Goal: Information Seeking & Learning: Learn about a topic

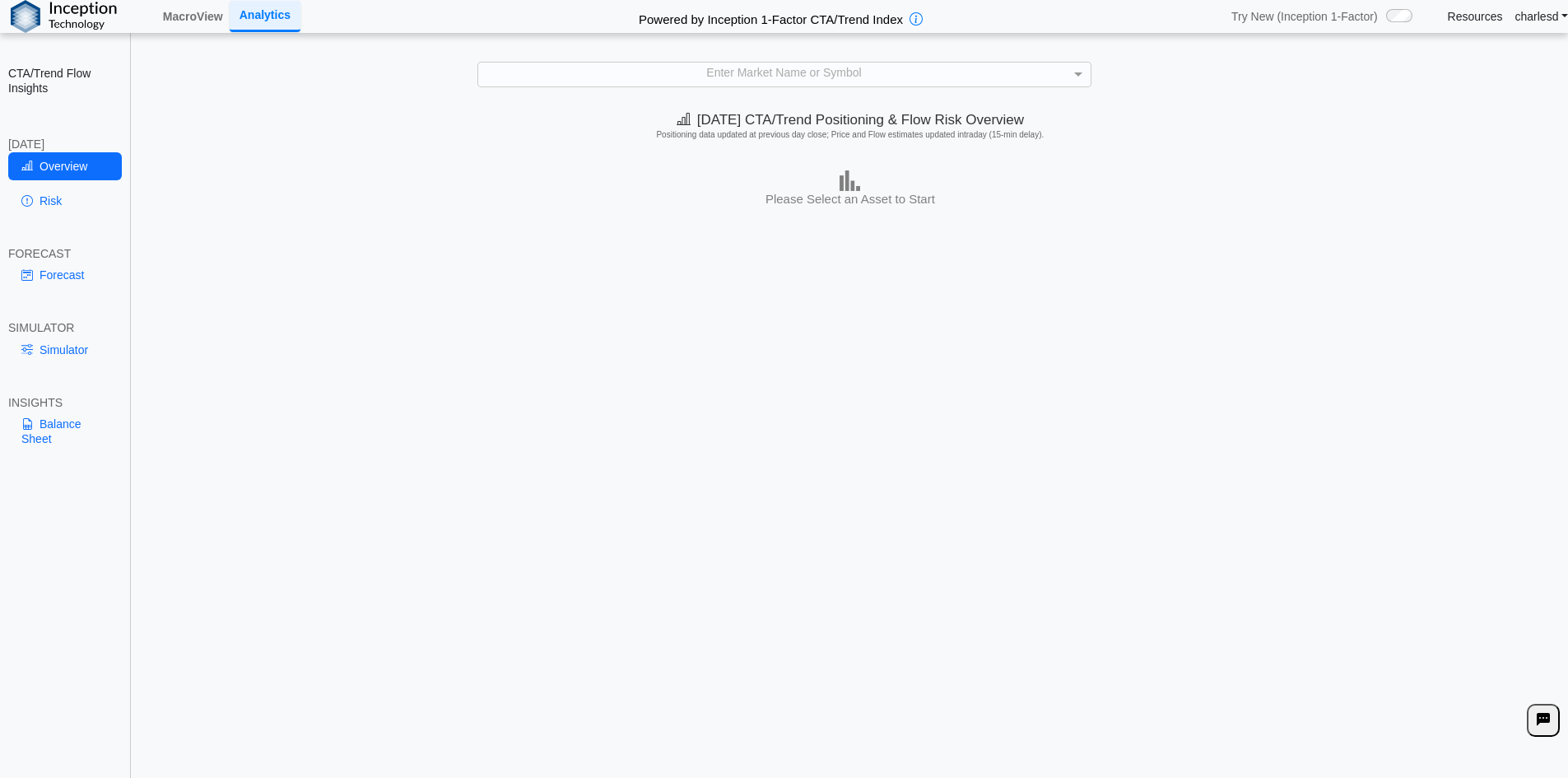
click at [852, 94] on div "**********" at bounding box center [784, 401] width 1568 height 801
click at [842, 78] on div "Enter Market Name or Symbol" at bounding box center [785, 74] width 613 height 23
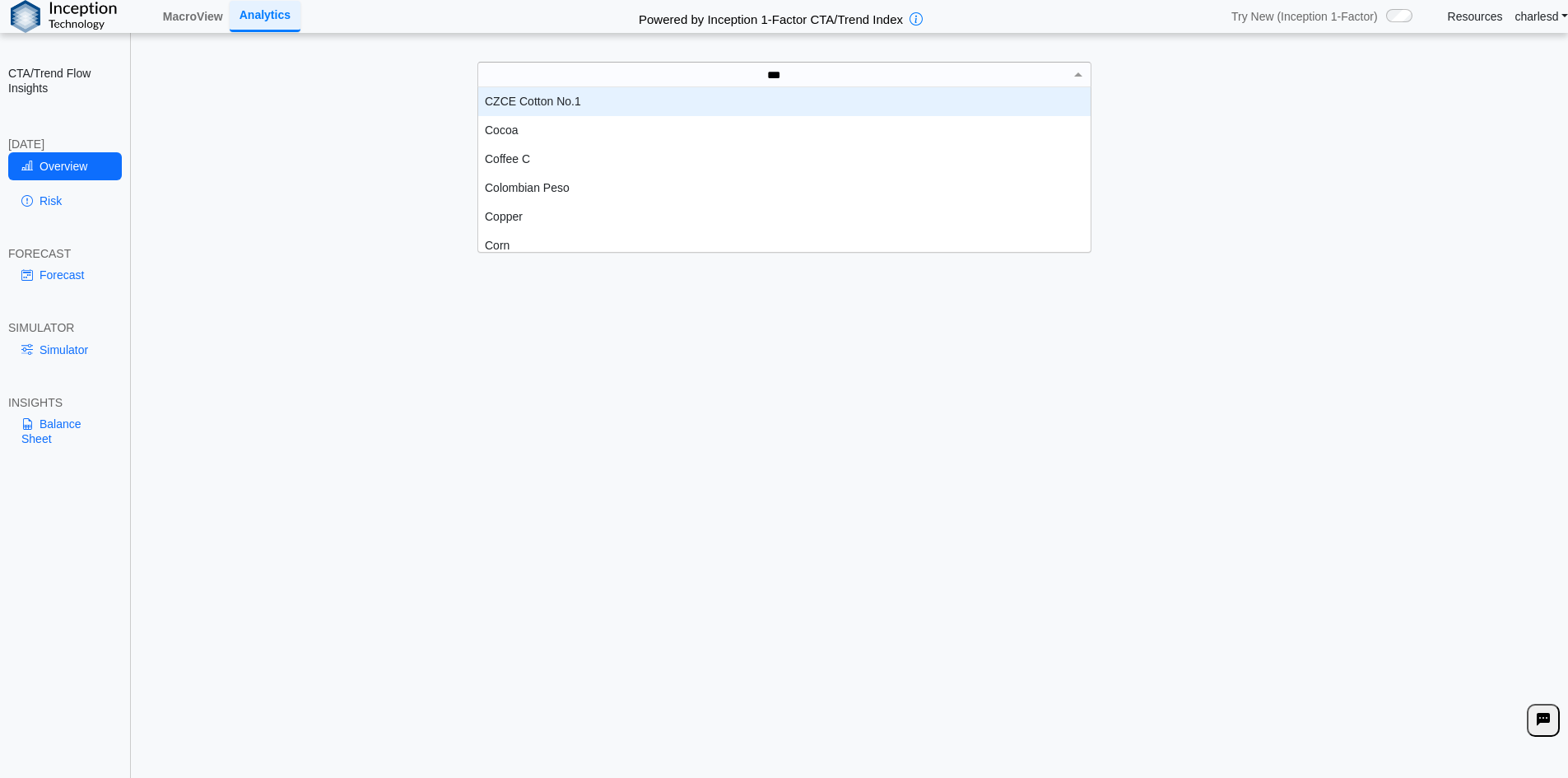
scroll to position [45, 600]
type input "****"
click at [657, 80] on div "Enter Market Name or Symbol" at bounding box center [785, 74] width 613 height 23
type input "***"
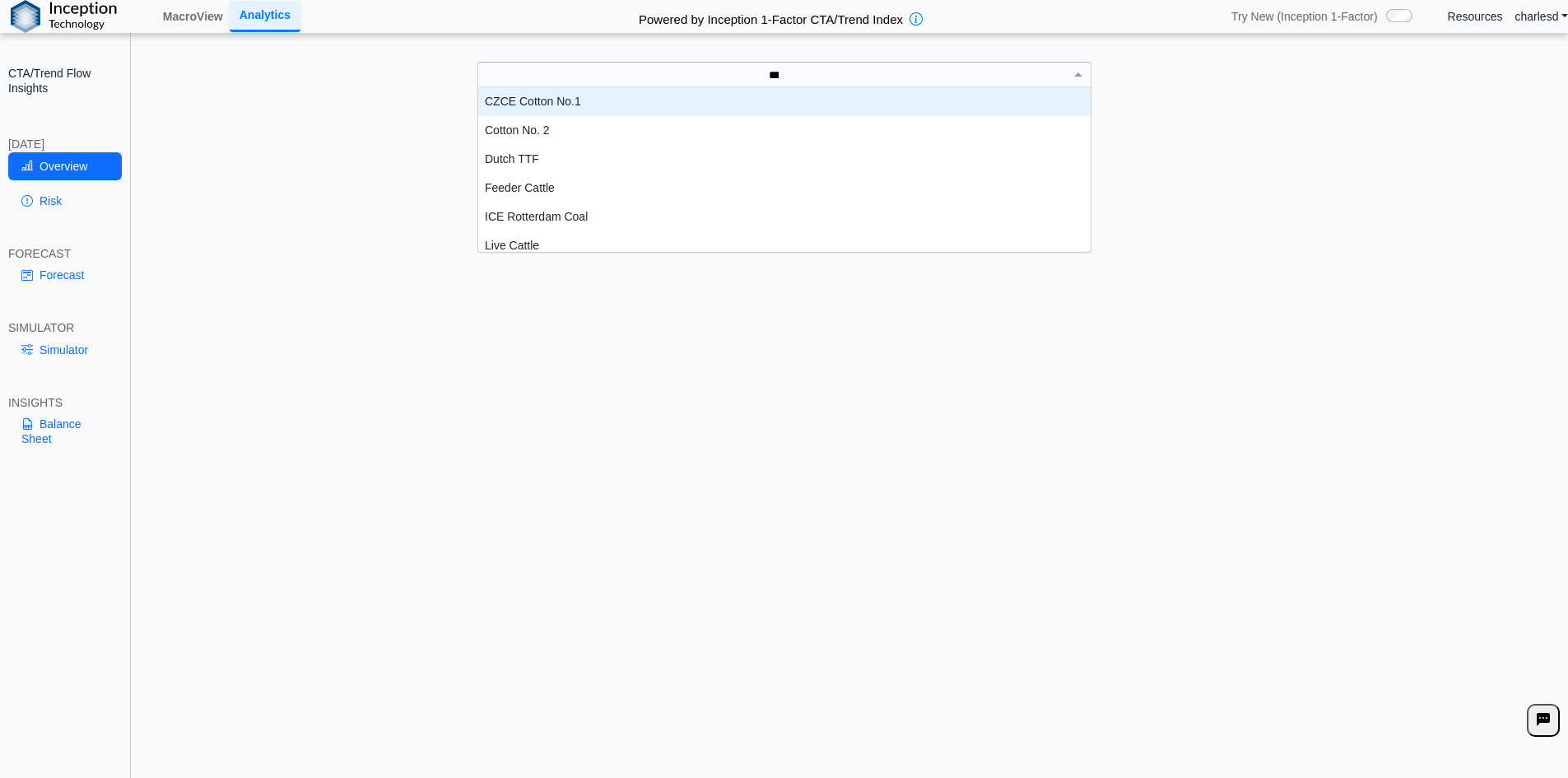
scroll to position [16, 600]
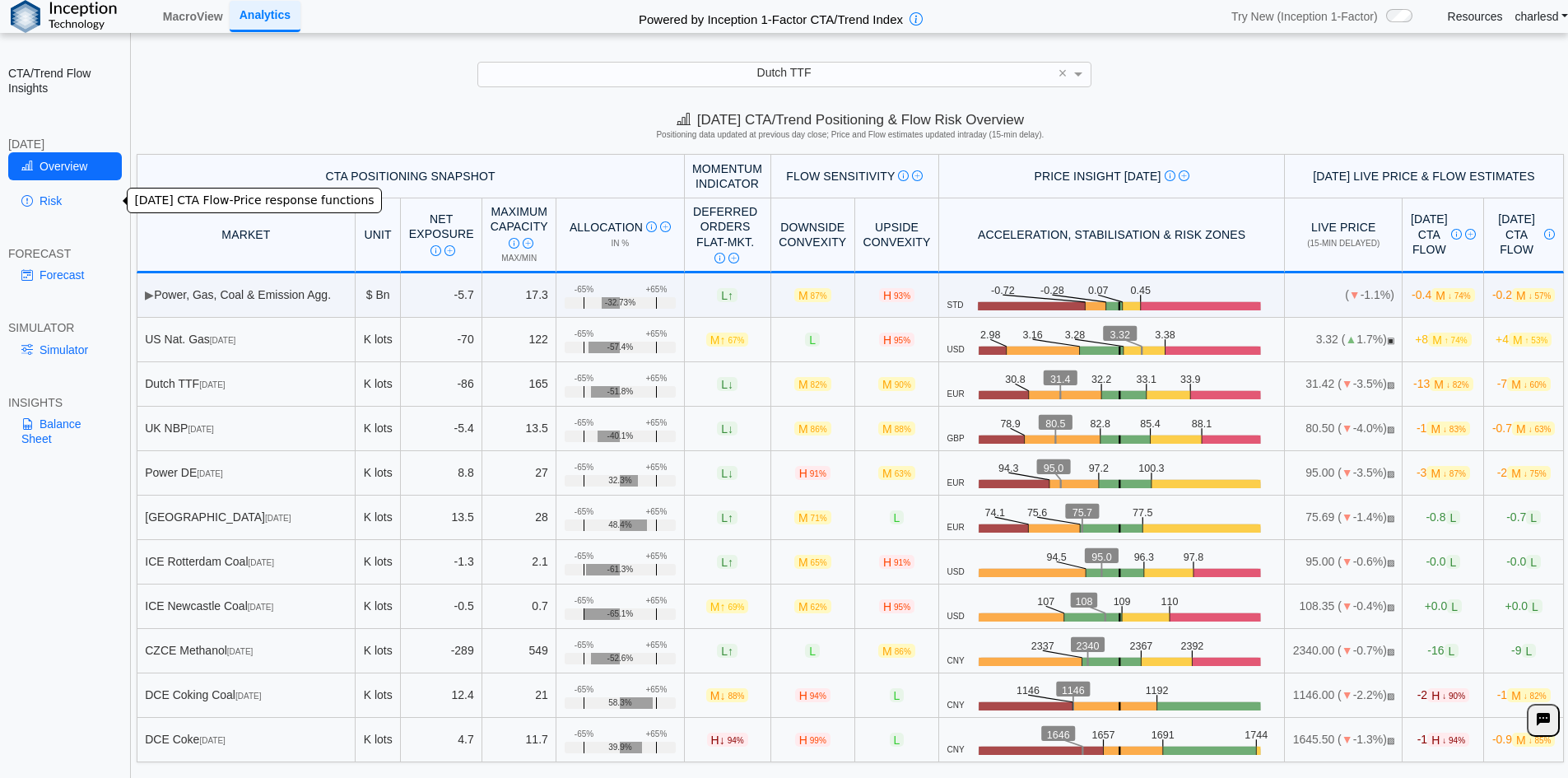
click at [45, 205] on link "Risk" at bounding box center [65, 200] width 114 height 28
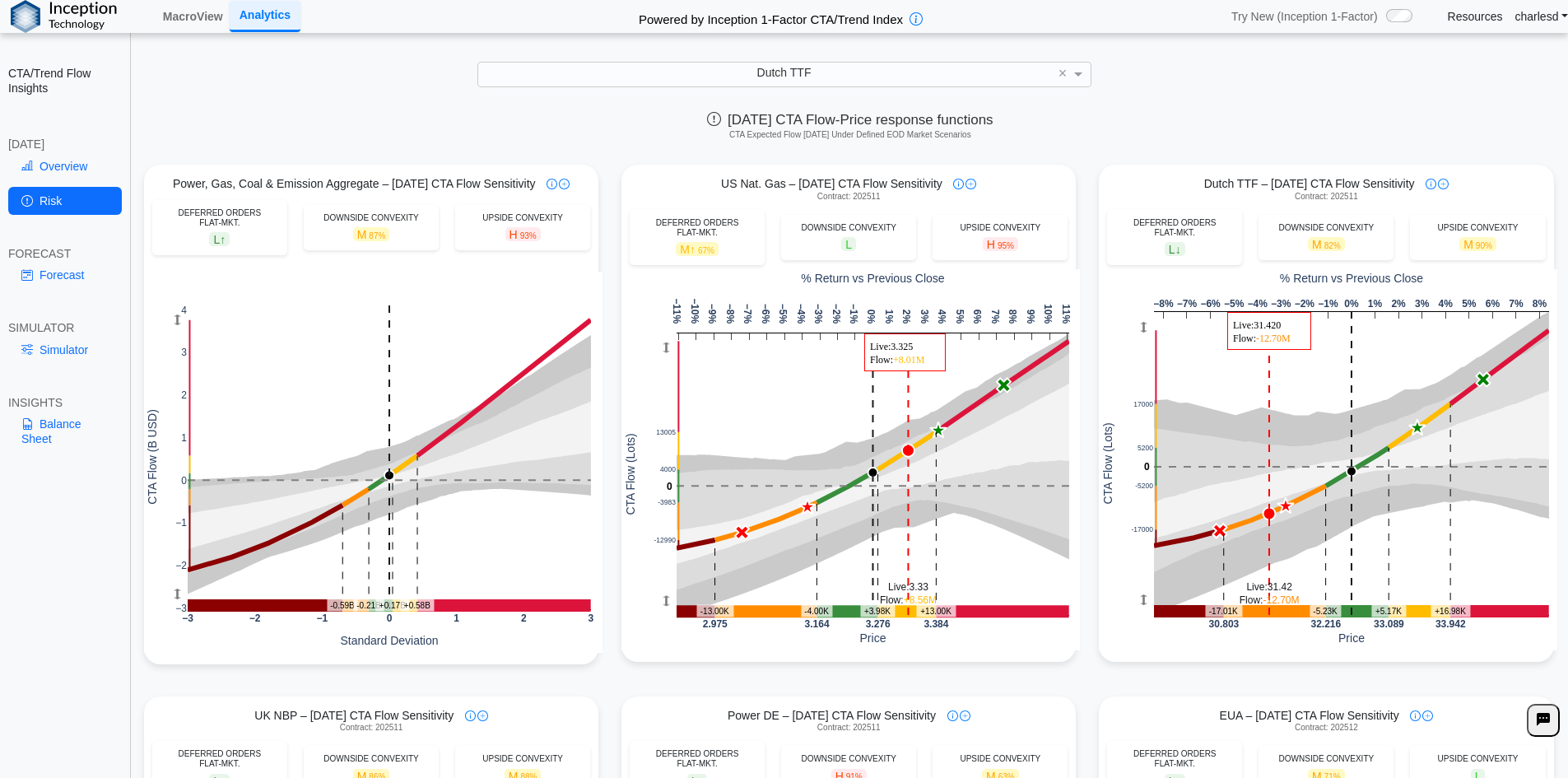
click at [584, 71] on div "Dutch TTF" at bounding box center [785, 74] width 613 height 23
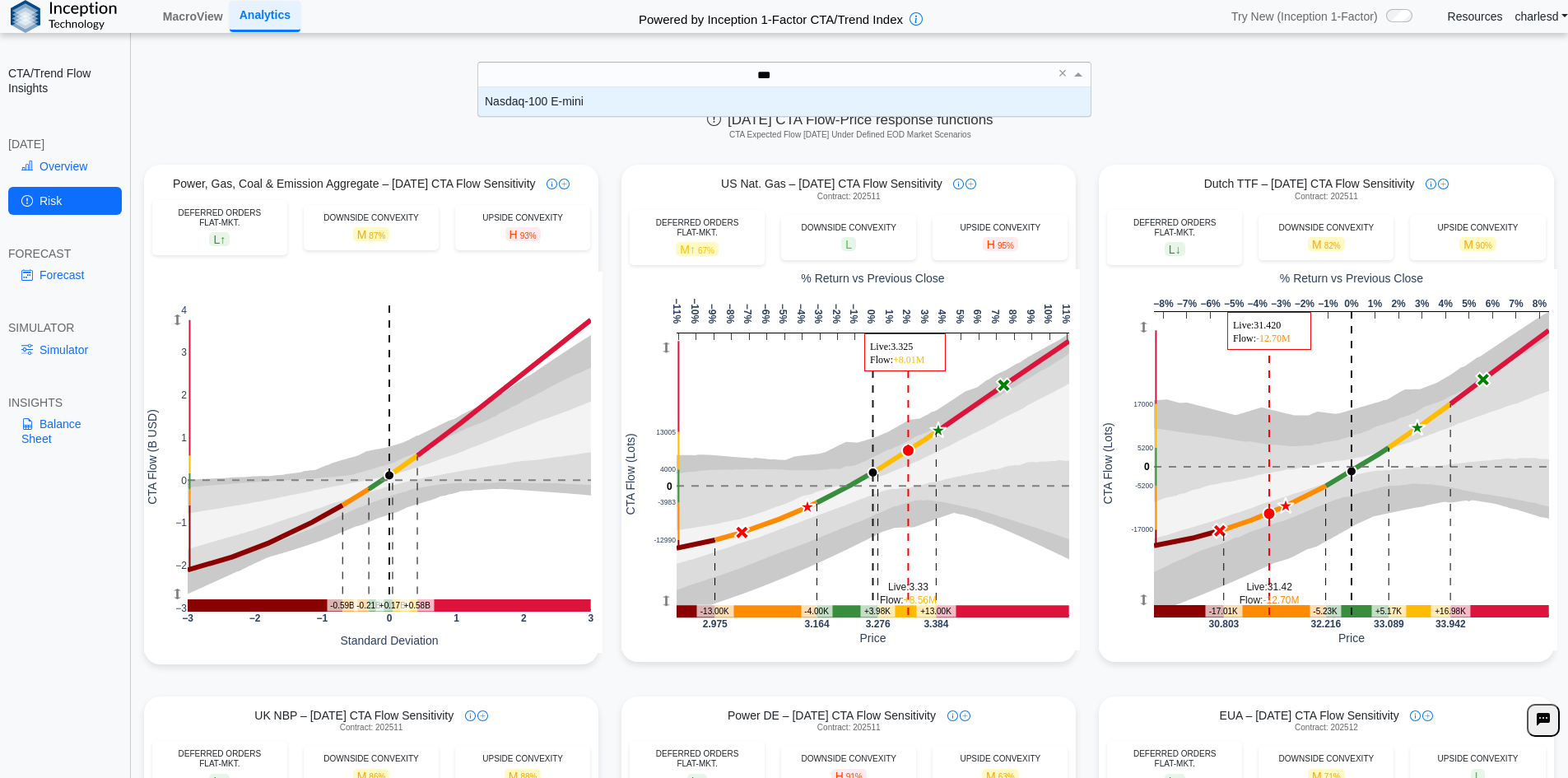
type input "****"
click at [574, 98] on div "Nasdaq-100 E-mini" at bounding box center [785, 102] width 613 height 29
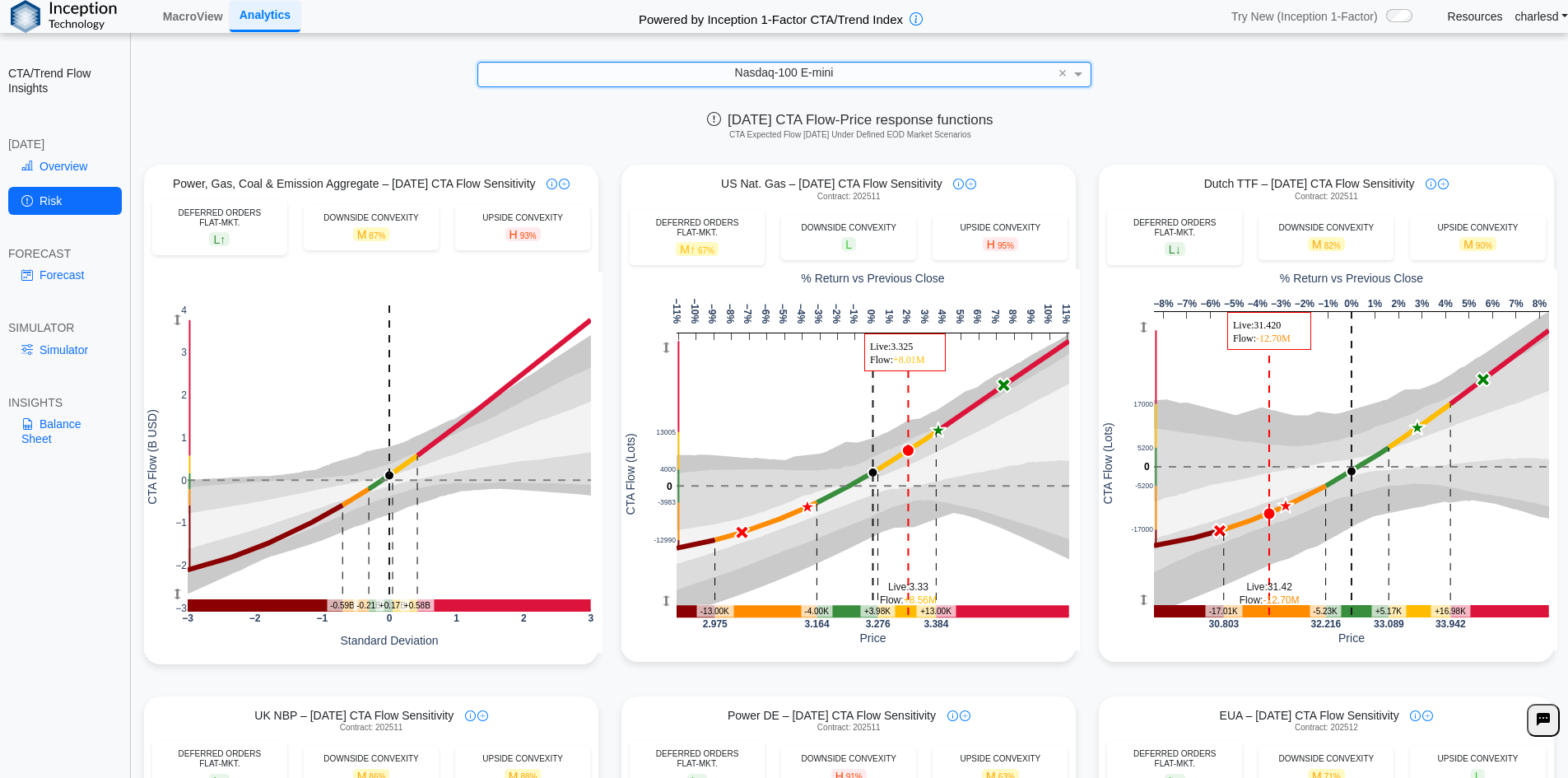
click at [65, 286] on link "Forecast" at bounding box center [65, 275] width 114 height 28
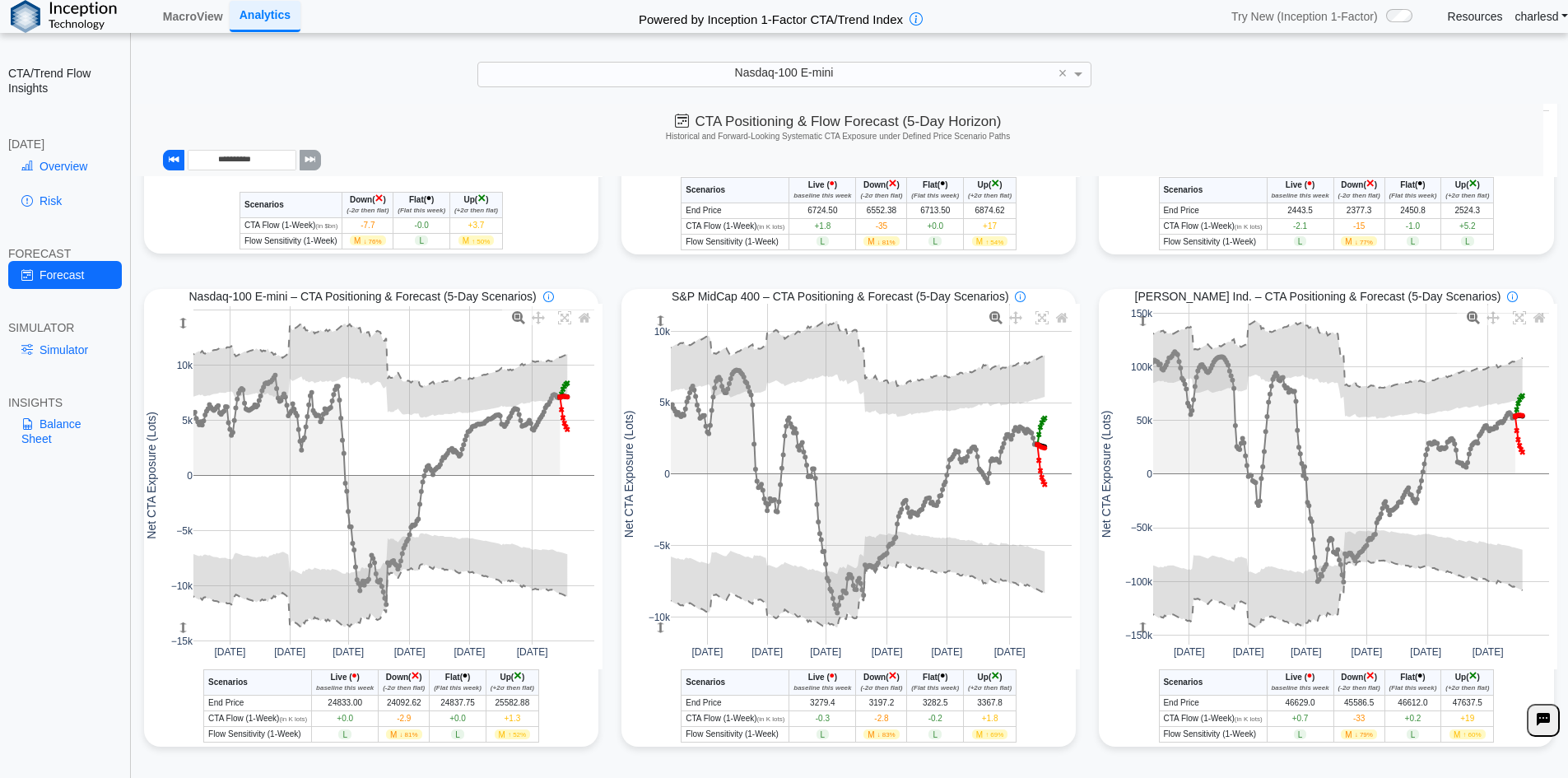
scroll to position [412, 0]
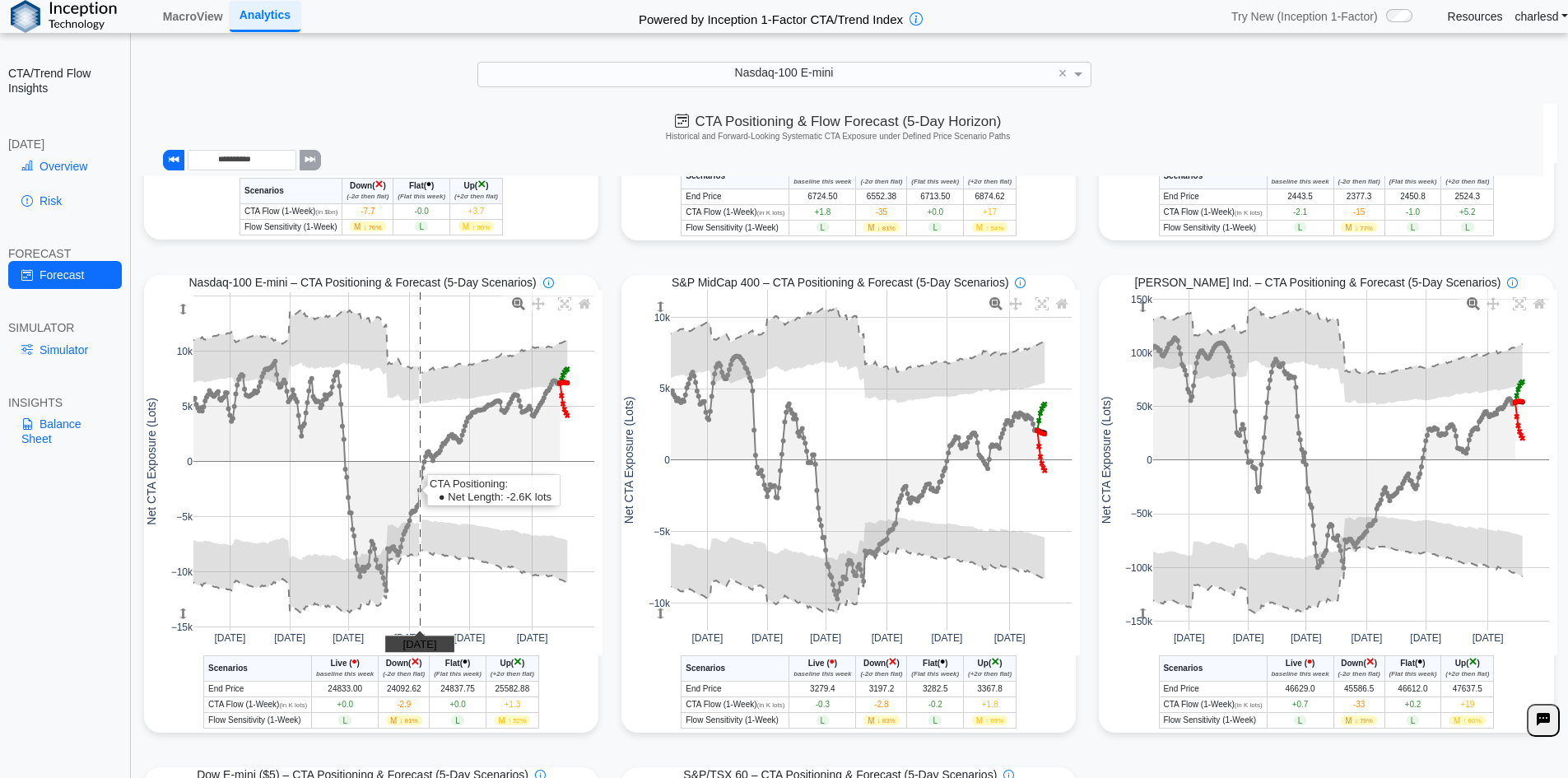
click at [417, 470] on rect at bounding box center [394, 460] width 401 height 338
click at [350, 481] on rect at bounding box center [394, 460] width 401 height 338
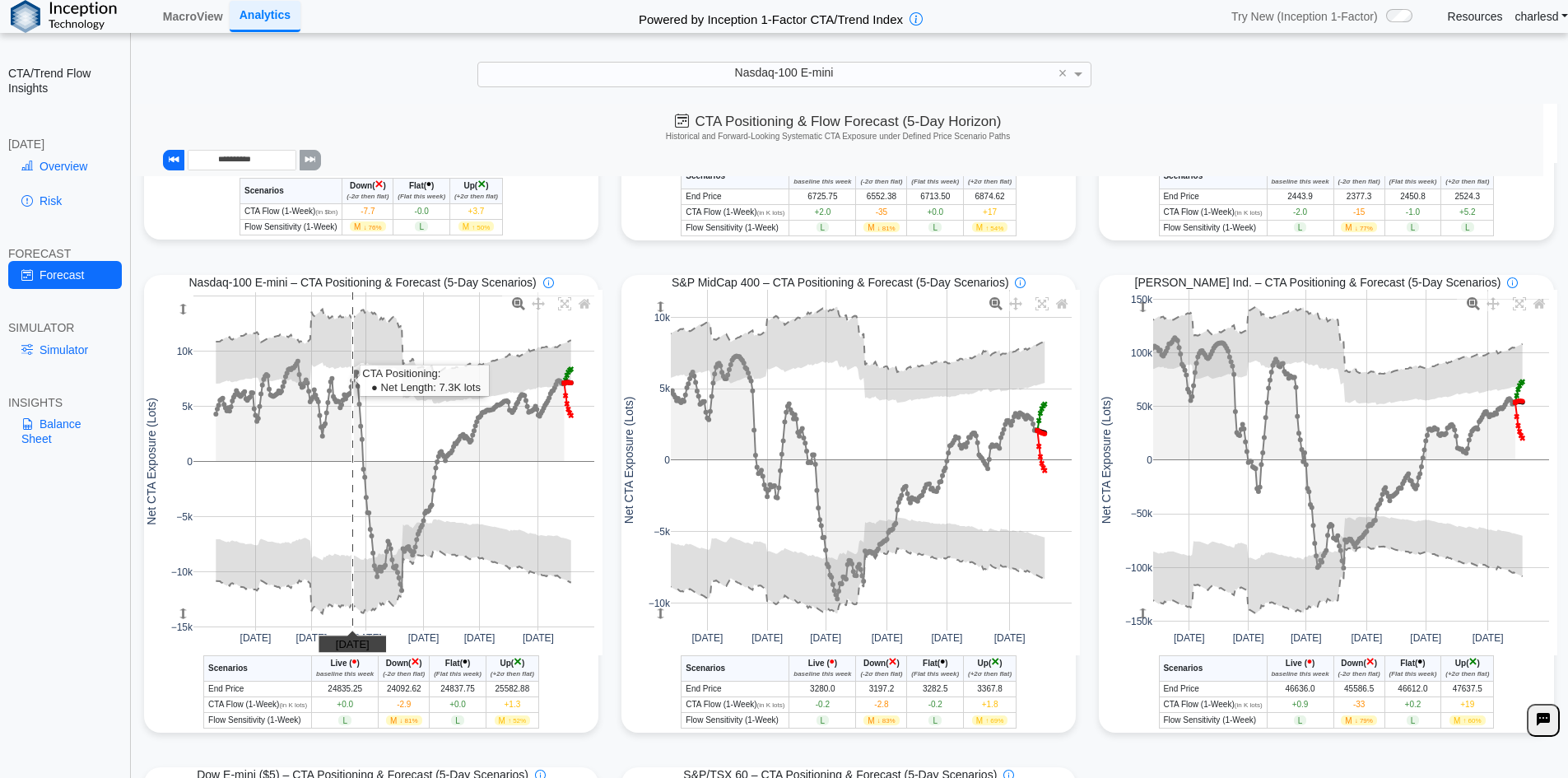
click at [350, 481] on rect at bounding box center [394, 460] width 401 height 338
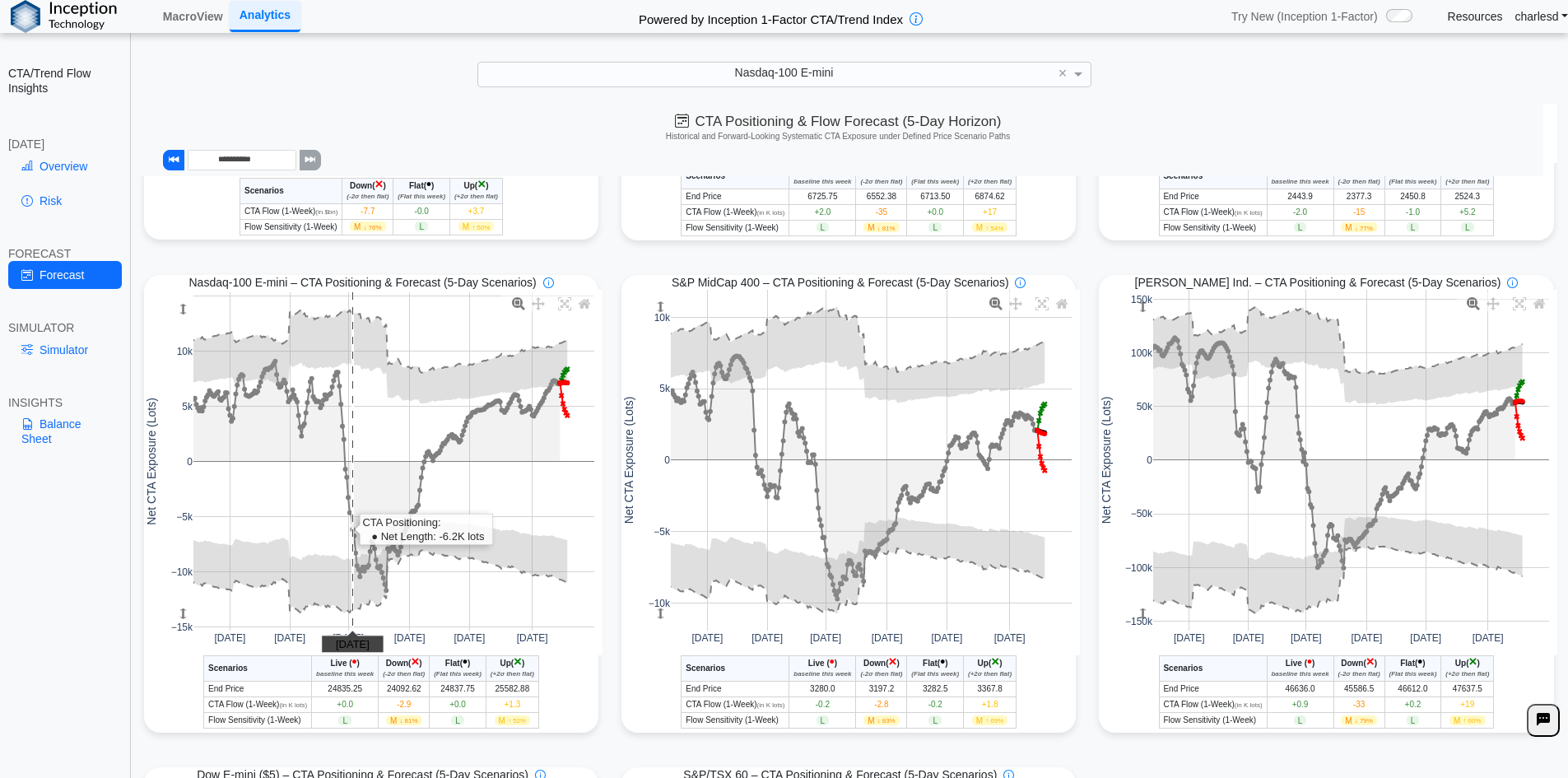
click at [350, 481] on rect at bounding box center [394, 460] width 401 height 338
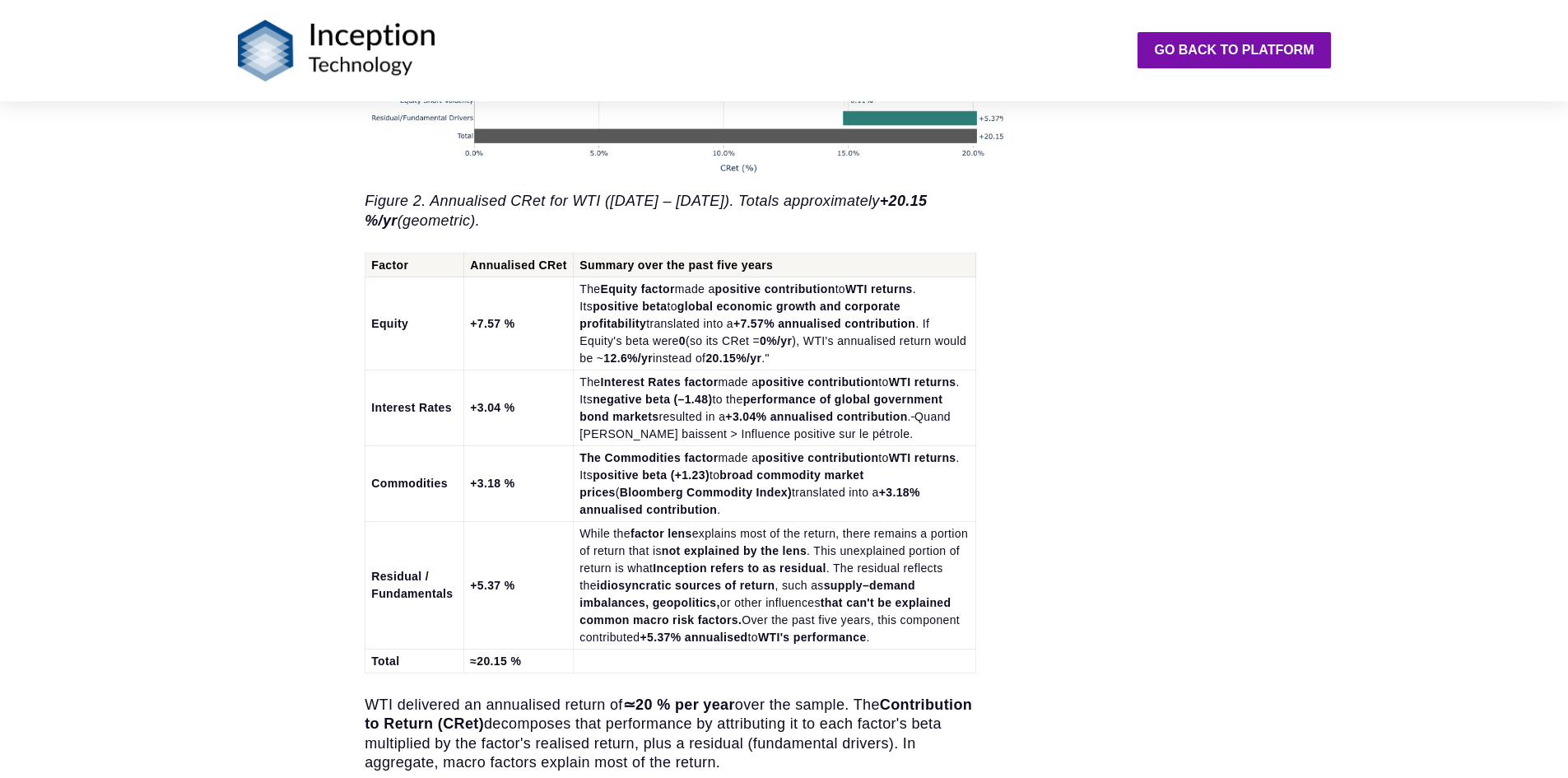
scroll to position [3458, 0]
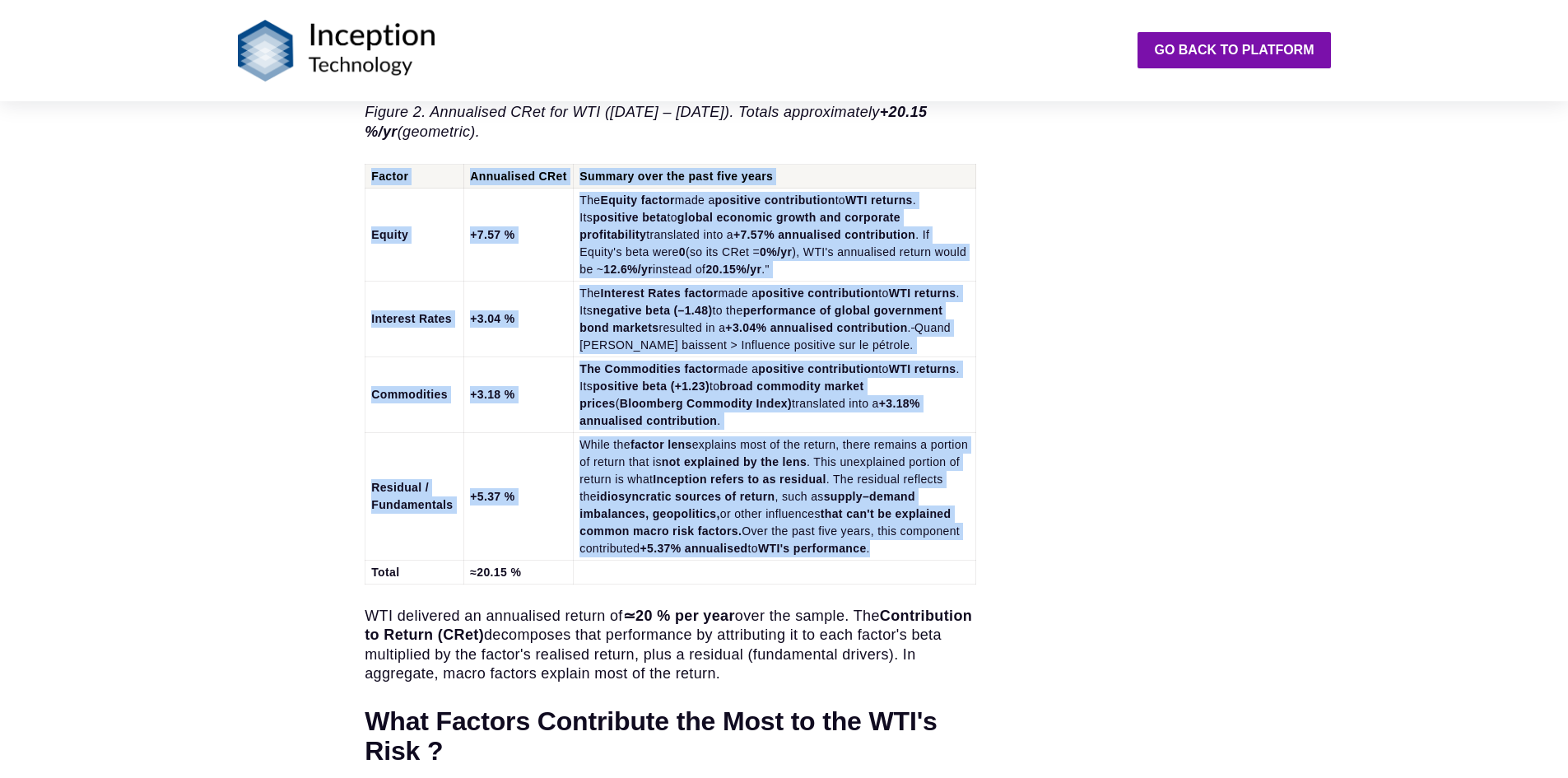
drag, startPoint x: 878, startPoint y: 535, endPoint x: 362, endPoint y: 162, distance: 636.7
click at [362, 162] on div "Key Takeaways By viewing portfolio risk through the lens of unique and independ…" at bounding box center [646, 617] width 817 height 7102
drag, startPoint x: 374, startPoint y: 163, endPoint x: 897, endPoint y: 575, distance: 665.8
click at [897, 575] on table "Factor Annualised CRet Summary over the past five years Equity +7.57 % The Equi…" at bounding box center [670, 374] width 612 height 421
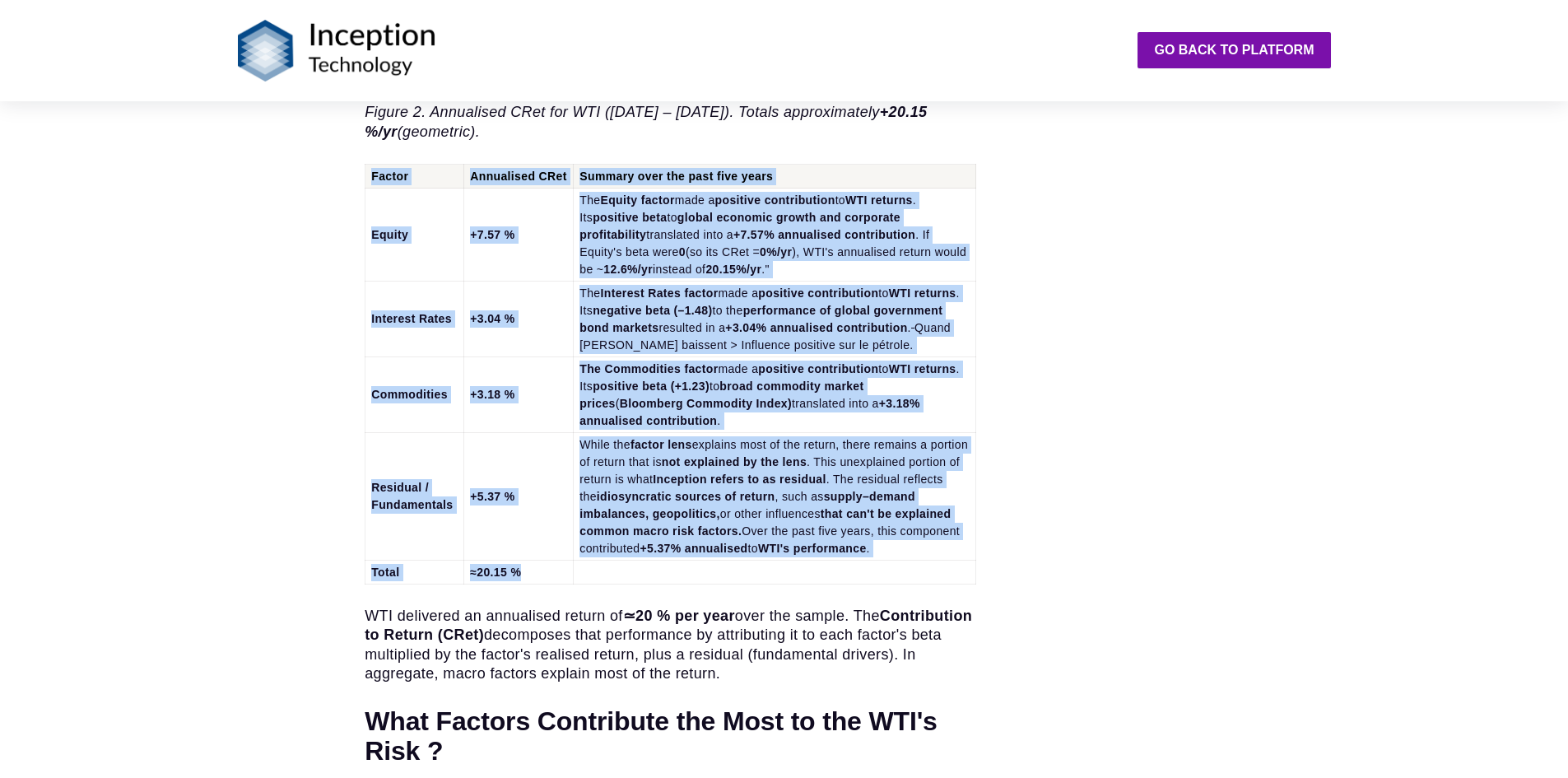
click at [897, 575] on td at bounding box center [775, 573] width 402 height 24
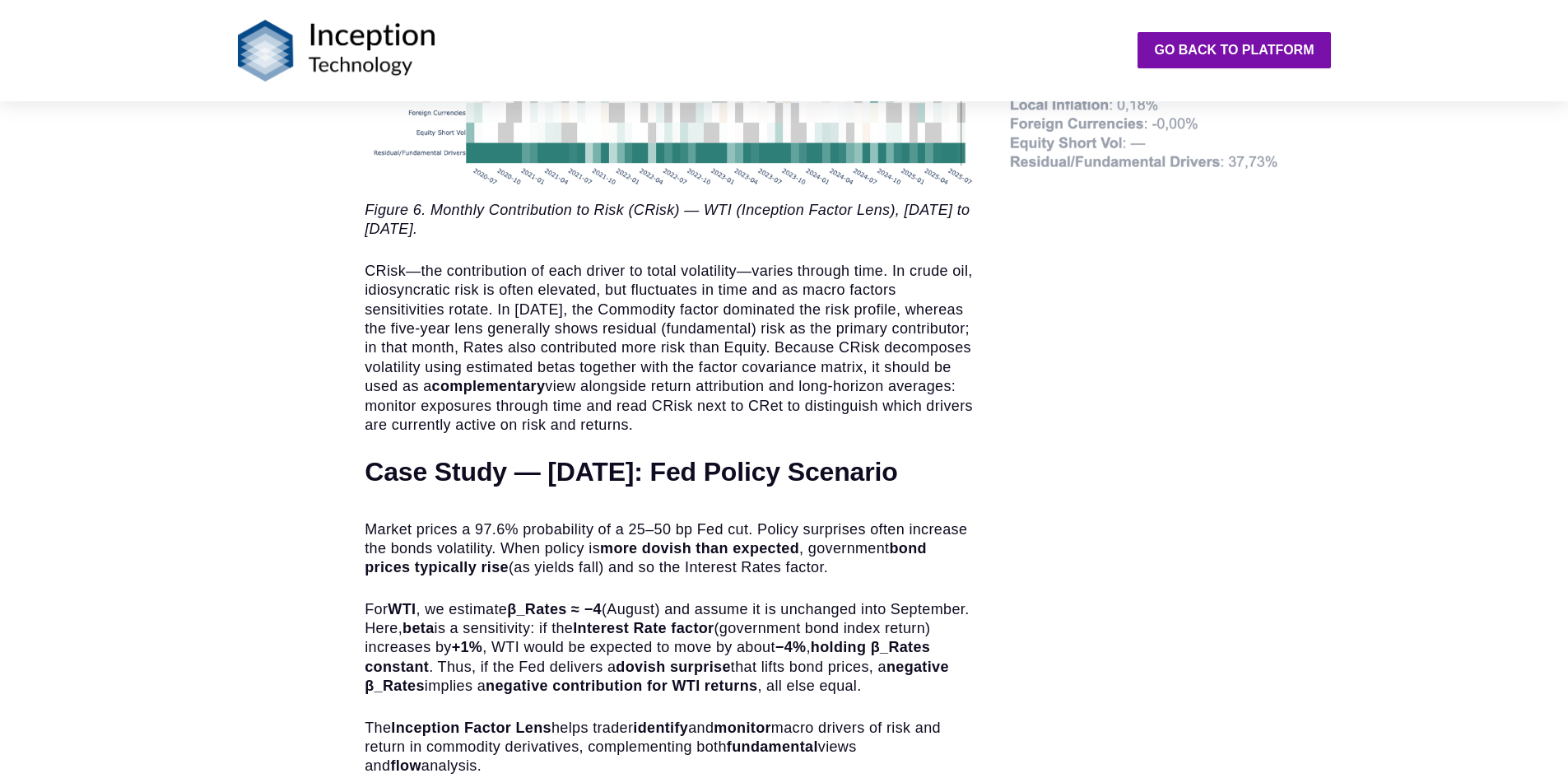
scroll to position [6174, 0]
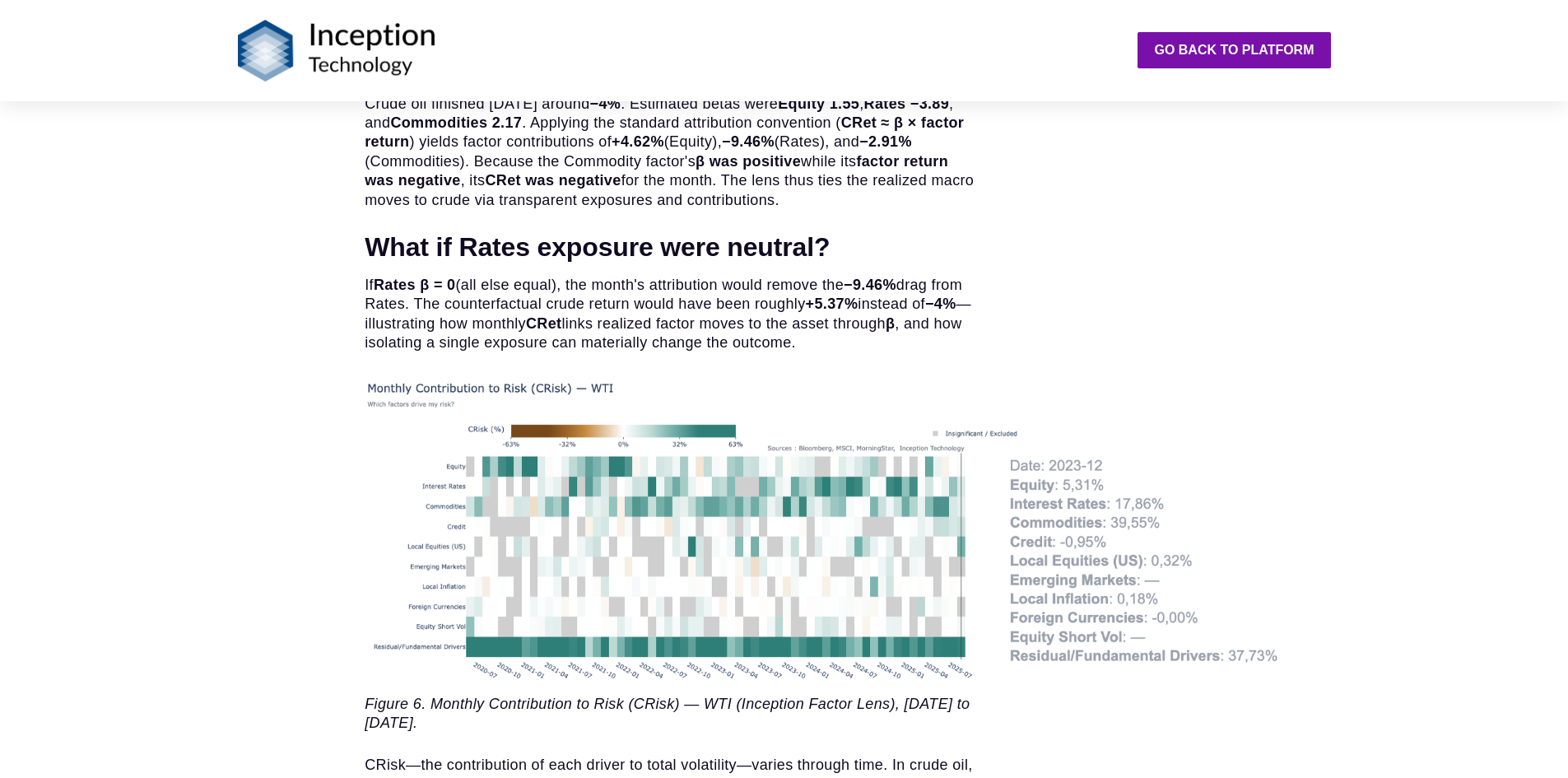
click at [575, 484] on img at bounding box center [823, 528] width 918 height 307
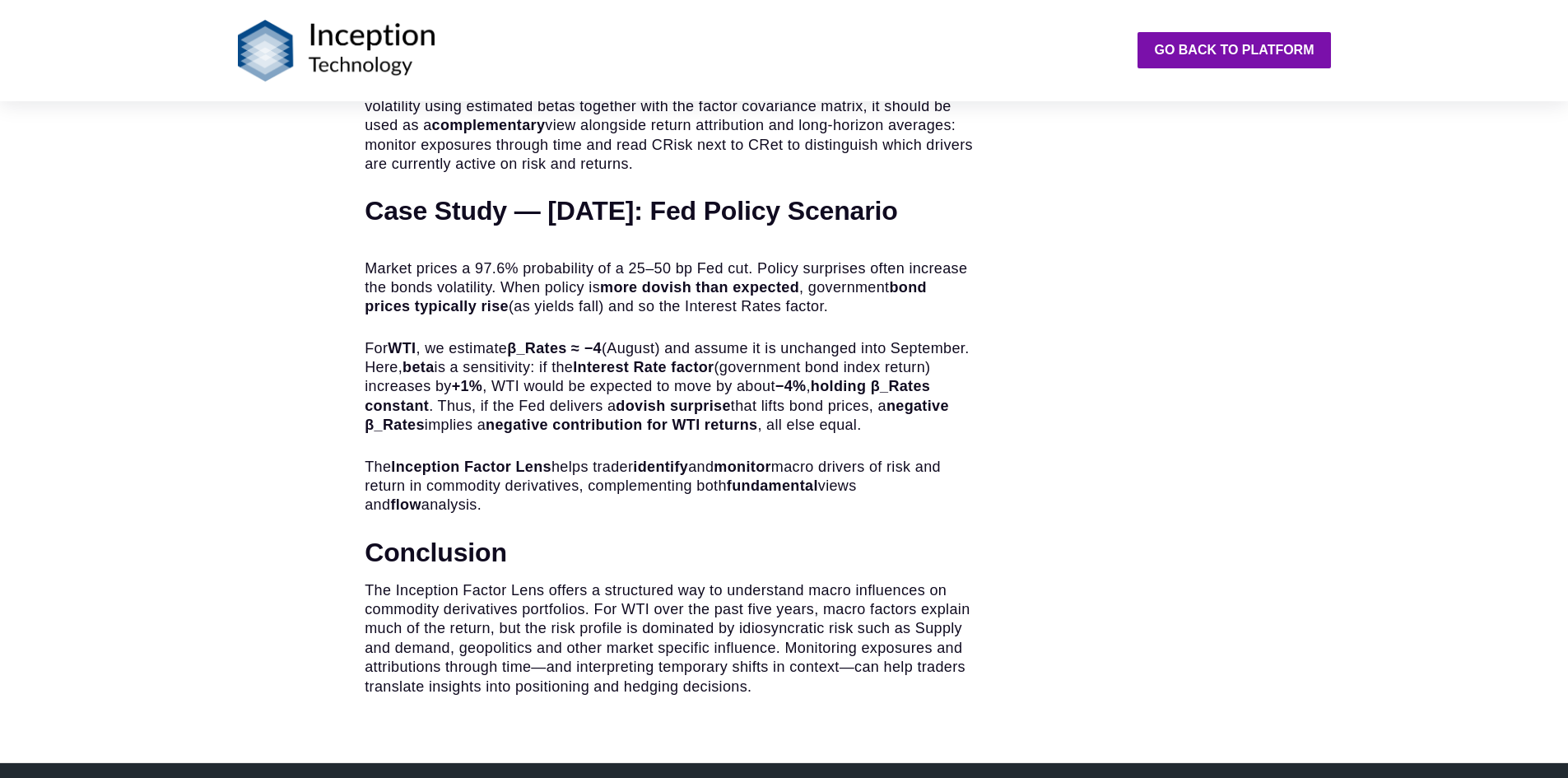
scroll to position [7080, 0]
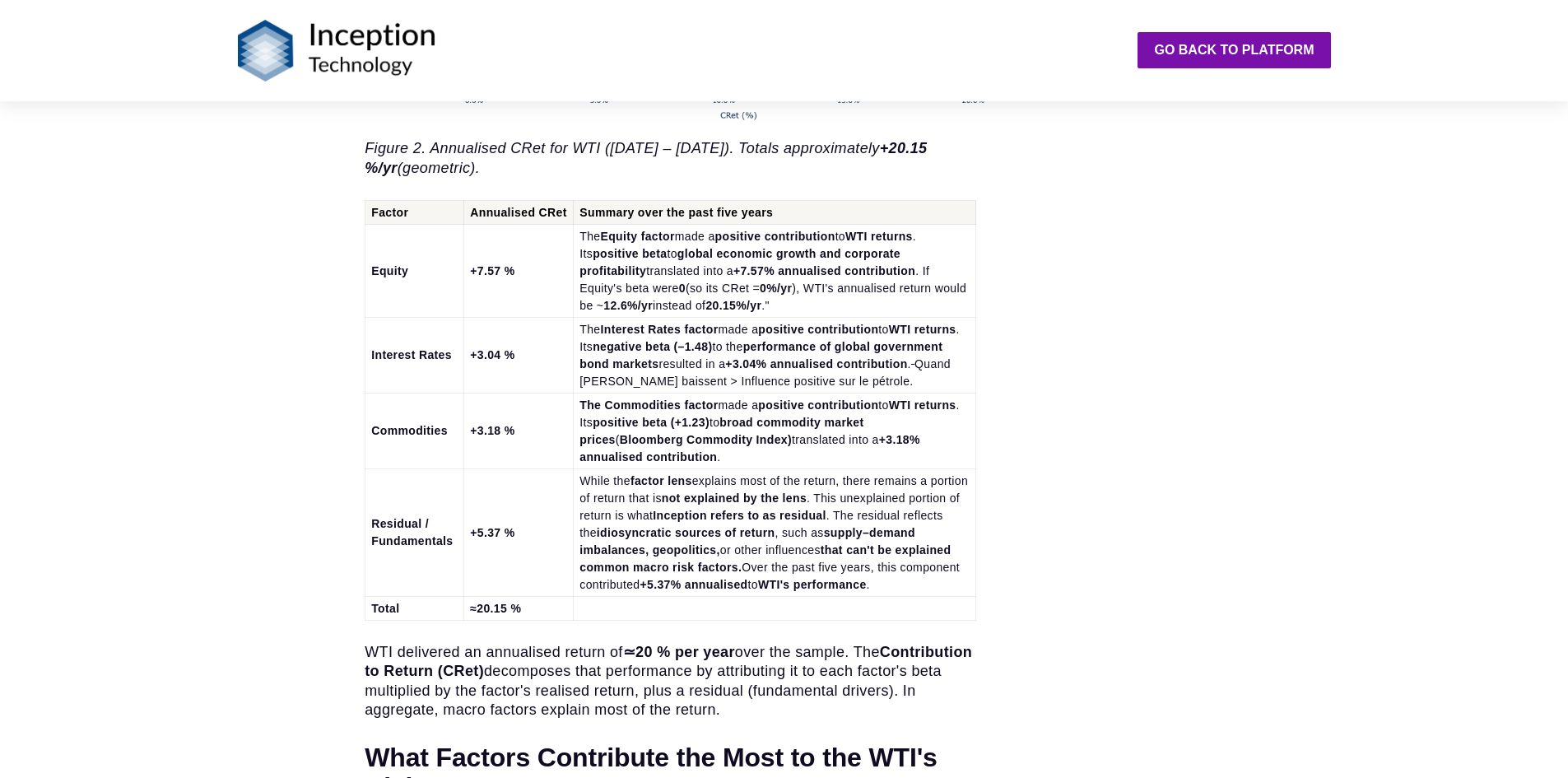
scroll to position [3540, 0]
